Goal: Task Accomplishment & Management: Manage account settings

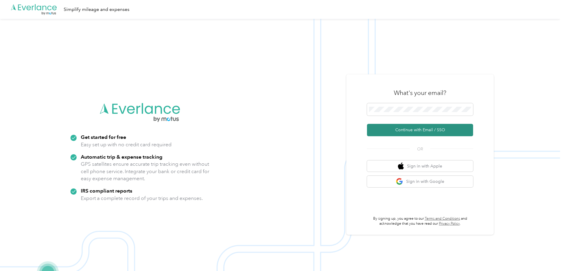
click at [429, 127] on button "Continue with Email / SSO" at bounding box center [420, 130] width 106 height 12
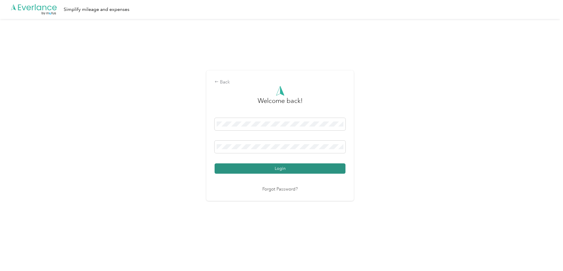
click at [257, 168] on button "Login" at bounding box center [279, 168] width 131 height 10
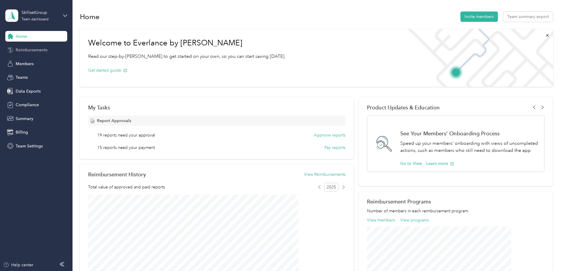
click at [31, 51] on span "Reimbursements" at bounding box center [32, 50] width 32 height 6
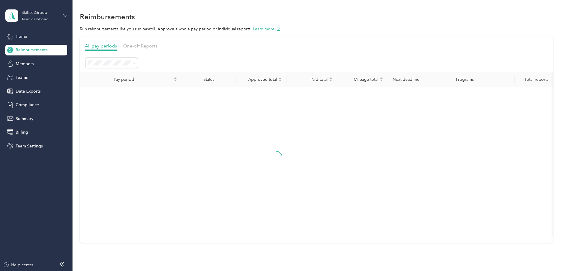
click at [183, 51] on div at bounding box center [316, 52] width 462 height 3
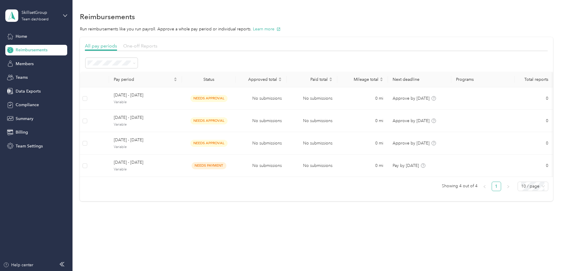
click at [157, 45] on span "One-off Reports" at bounding box center [140, 46] width 34 height 6
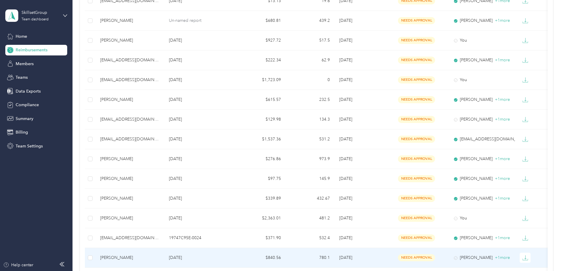
scroll to position [401, 0]
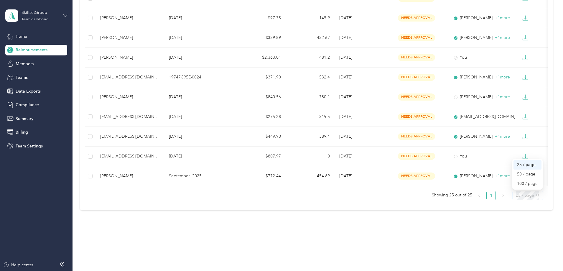
click at [515, 196] on span "25 / page" at bounding box center [527, 195] width 24 height 9
click at [517, 173] on div "50 / page" at bounding box center [527, 174] width 21 height 6
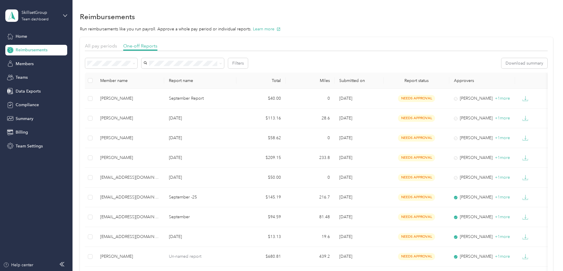
click at [391, 27] on p "Run reimbursements like you run payroll. Approve a whole pay period or individu…" at bounding box center [316, 29] width 473 height 6
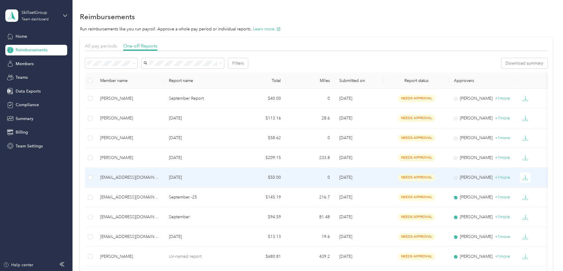
scroll to position [29, 0]
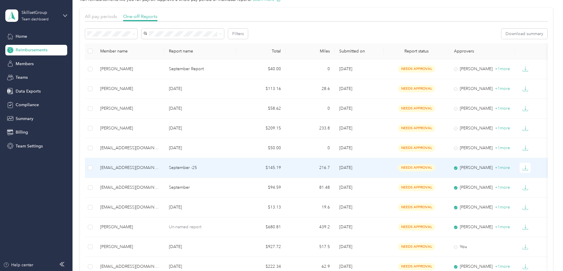
click at [198, 167] on td "September -25" at bounding box center [200, 168] width 72 height 20
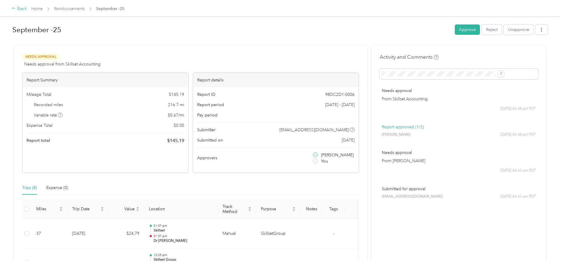
click at [27, 9] on div "Back" at bounding box center [19, 8] width 15 height 7
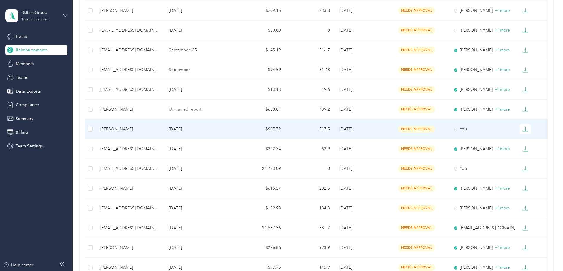
scroll to position [147, 0]
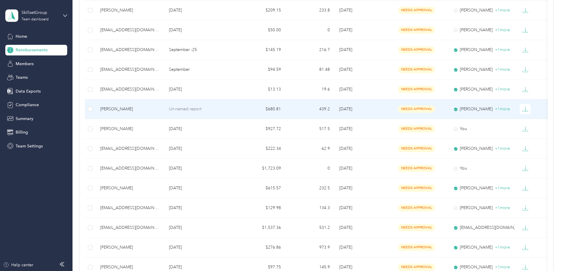
click at [219, 109] on p "Un-named report" at bounding box center [200, 109] width 63 height 6
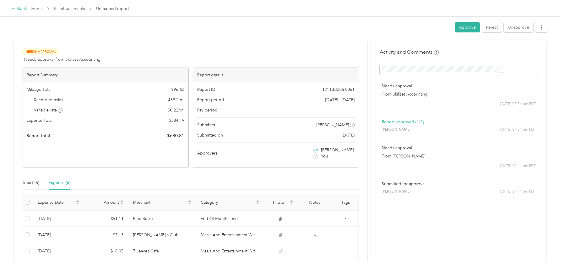
click at [27, 8] on div "Back" at bounding box center [19, 8] width 15 height 7
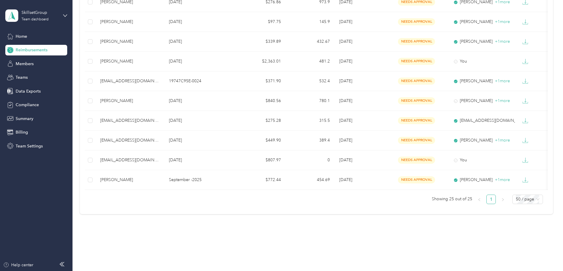
scroll to position [401, 0]
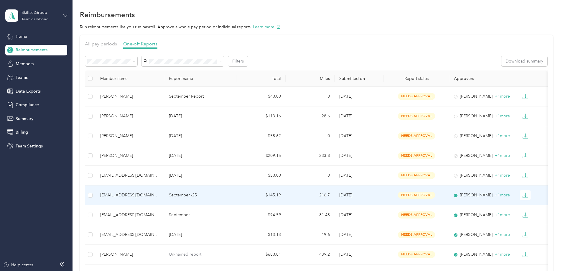
scroll to position [0, 0]
